Goal: Task Accomplishment & Management: Use online tool/utility

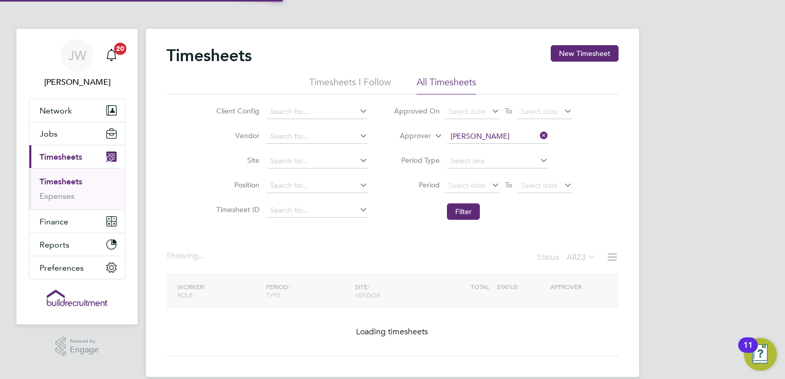
scroll to position [14, 0]
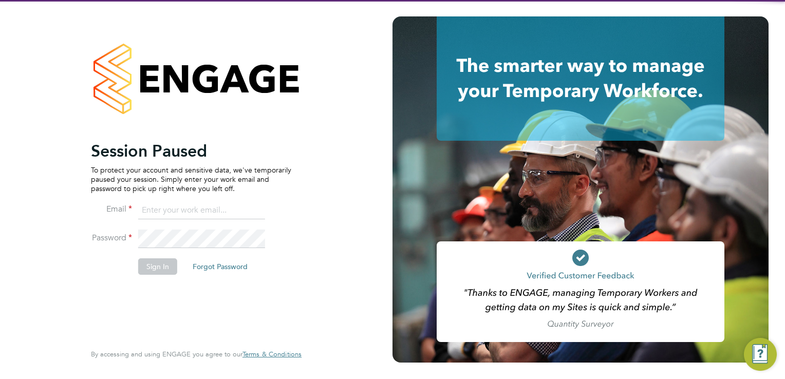
type input "[PERSON_NAME][EMAIL_ADDRESS][PERSON_NAME][DOMAIN_NAME]"
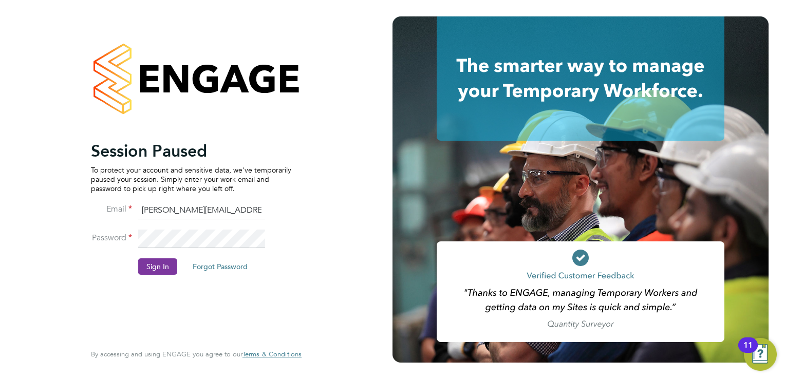
click at [145, 266] on button "Sign In" at bounding box center [157, 266] width 39 height 16
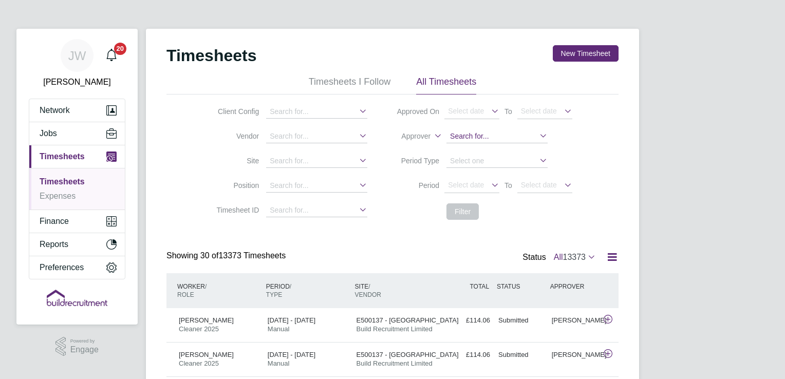
click at [488, 135] on input at bounding box center [496, 136] width 101 height 13
click at [512, 148] on b "Pa" at bounding box center [516, 150] width 9 height 9
type input "[PERSON_NAME]"
click at [468, 209] on button "Filter" at bounding box center [463, 211] width 33 height 16
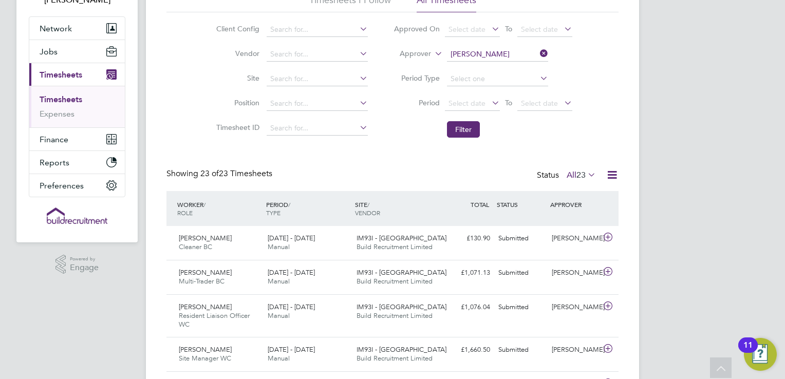
scroll to position [62, 0]
